Goal: Task Accomplishment & Management: Use online tool/utility

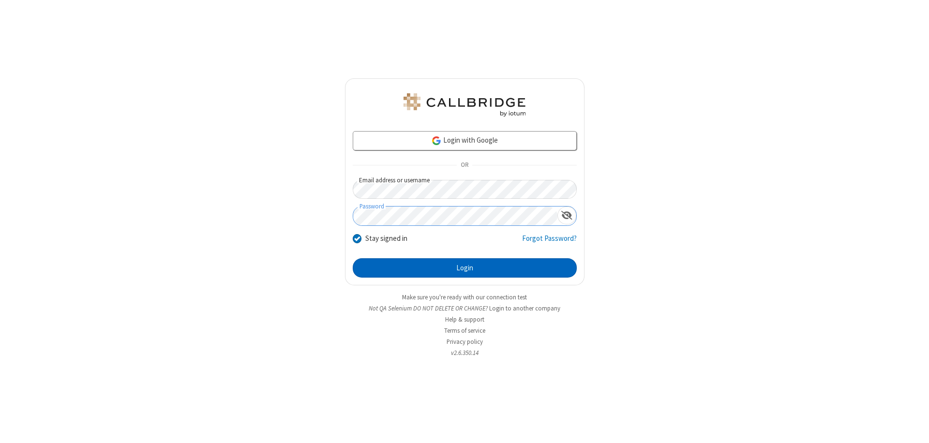
click at [465, 268] on button "Login" at bounding box center [465, 267] width 224 height 19
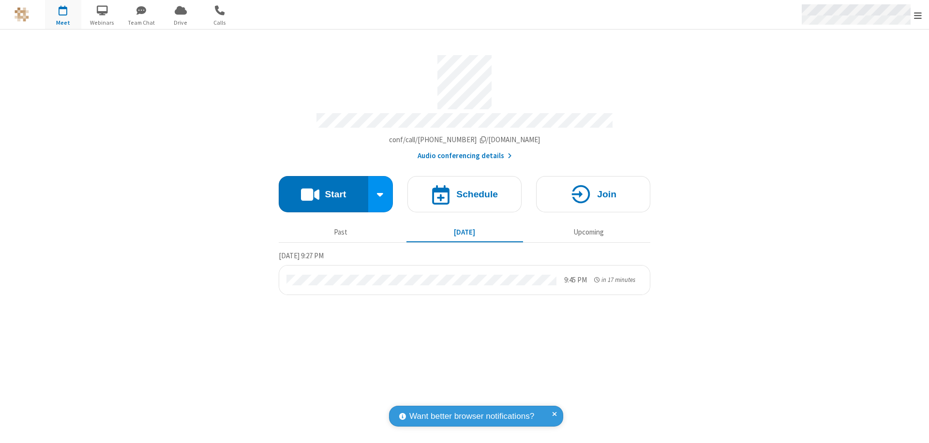
click at [918, 15] on span "Open menu" at bounding box center [918, 16] width 8 height 10
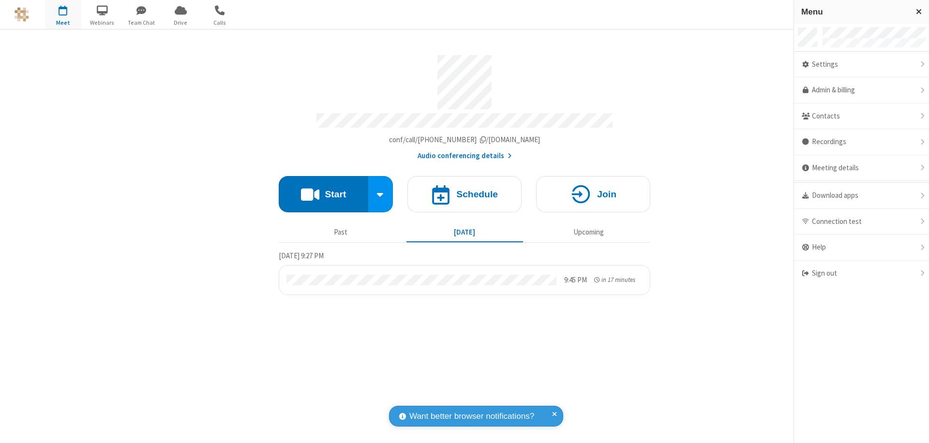
click at [181, 22] on span "Drive" at bounding box center [181, 22] width 36 height 9
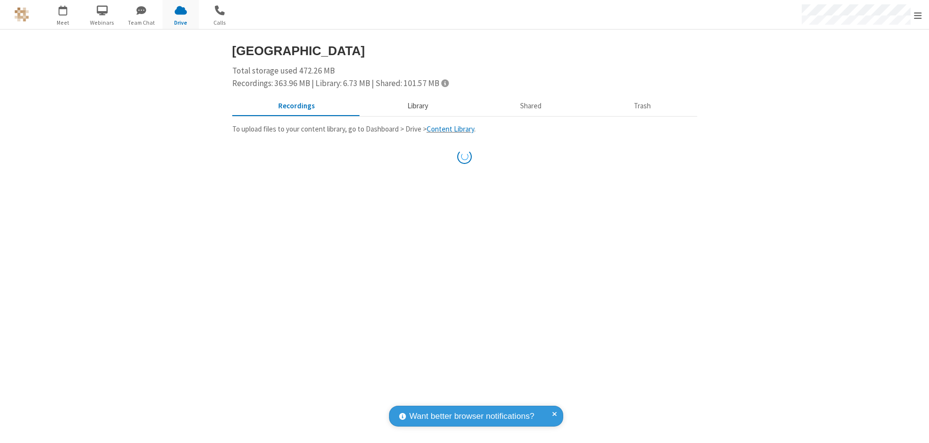
click at [413, 106] on button "Library" at bounding box center [417, 106] width 113 height 18
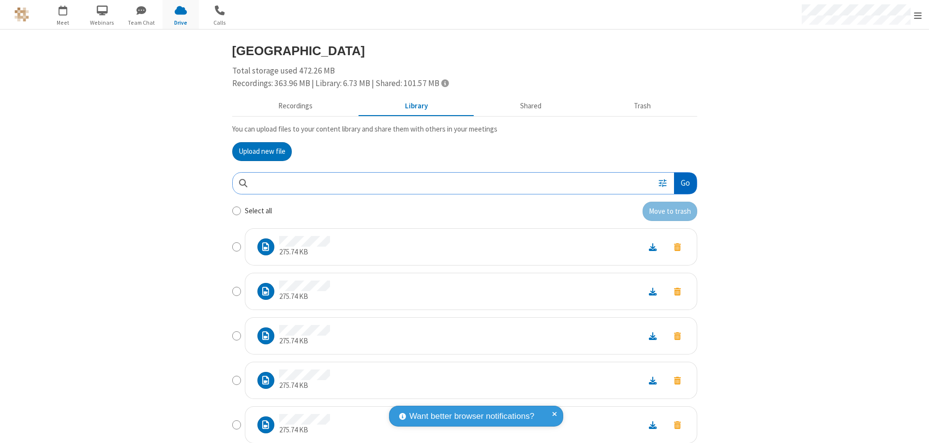
click at [681, 183] on button "Go" at bounding box center [685, 184] width 22 height 22
click at [258, 151] on button "Upload new file" at bounding box center [262, 151] width 60 height 19
